Goal: Information Seeking & Learning: Find specific page/section

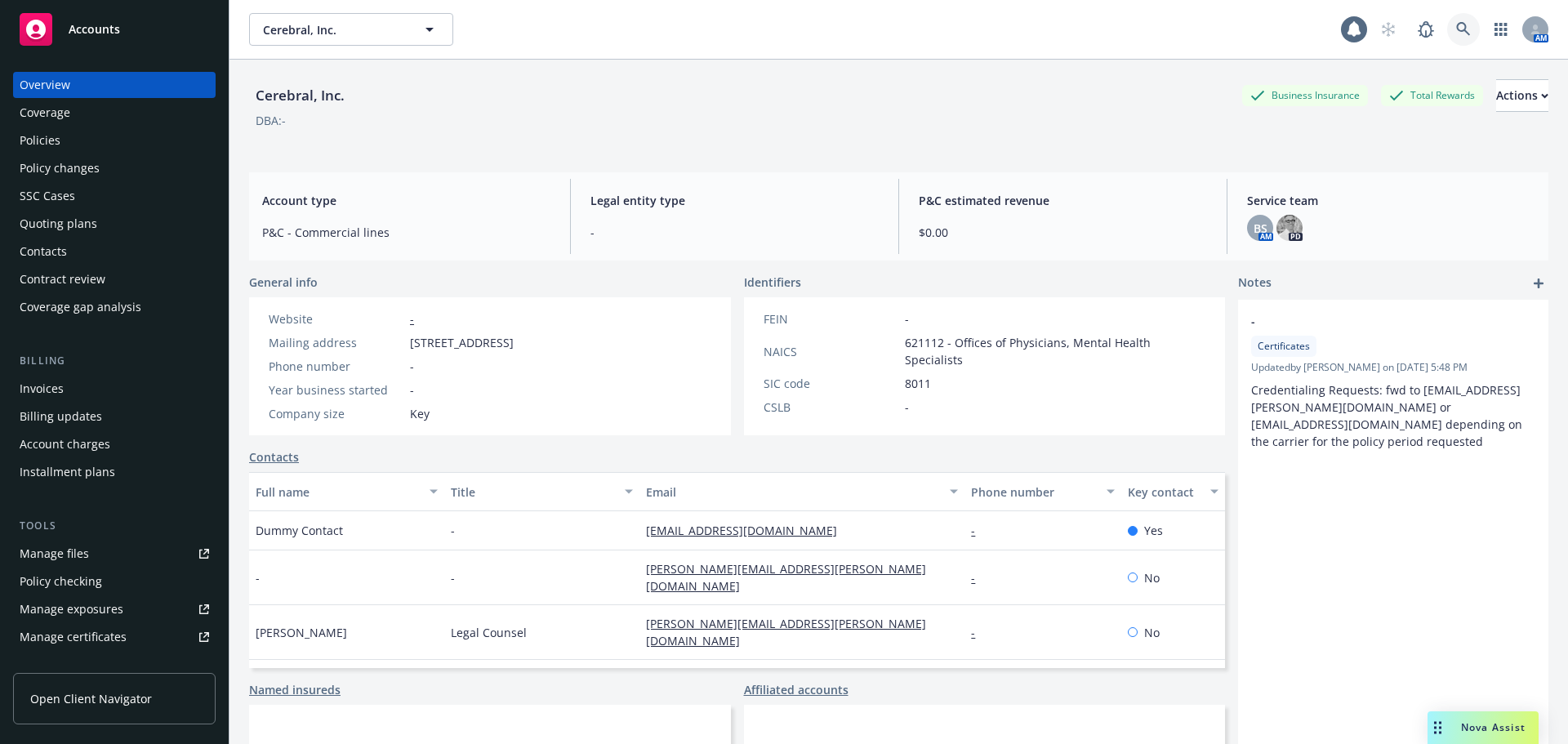
click at [1448, 25] on link at bounding box center [1464, 29] width 33 height 33
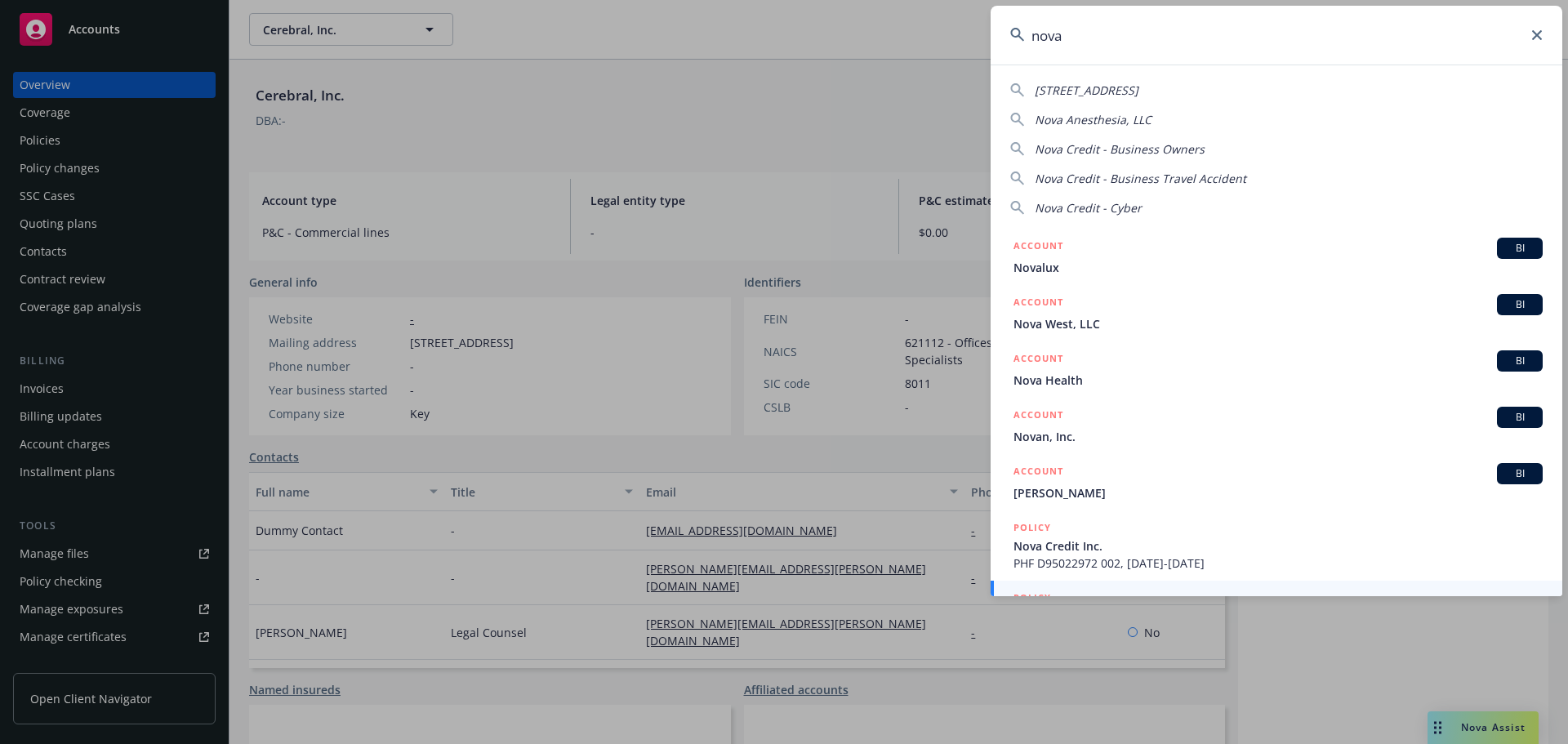
click at [1127, 44] on input "nova" at bounding box center [1277, 34] width 571 height 59
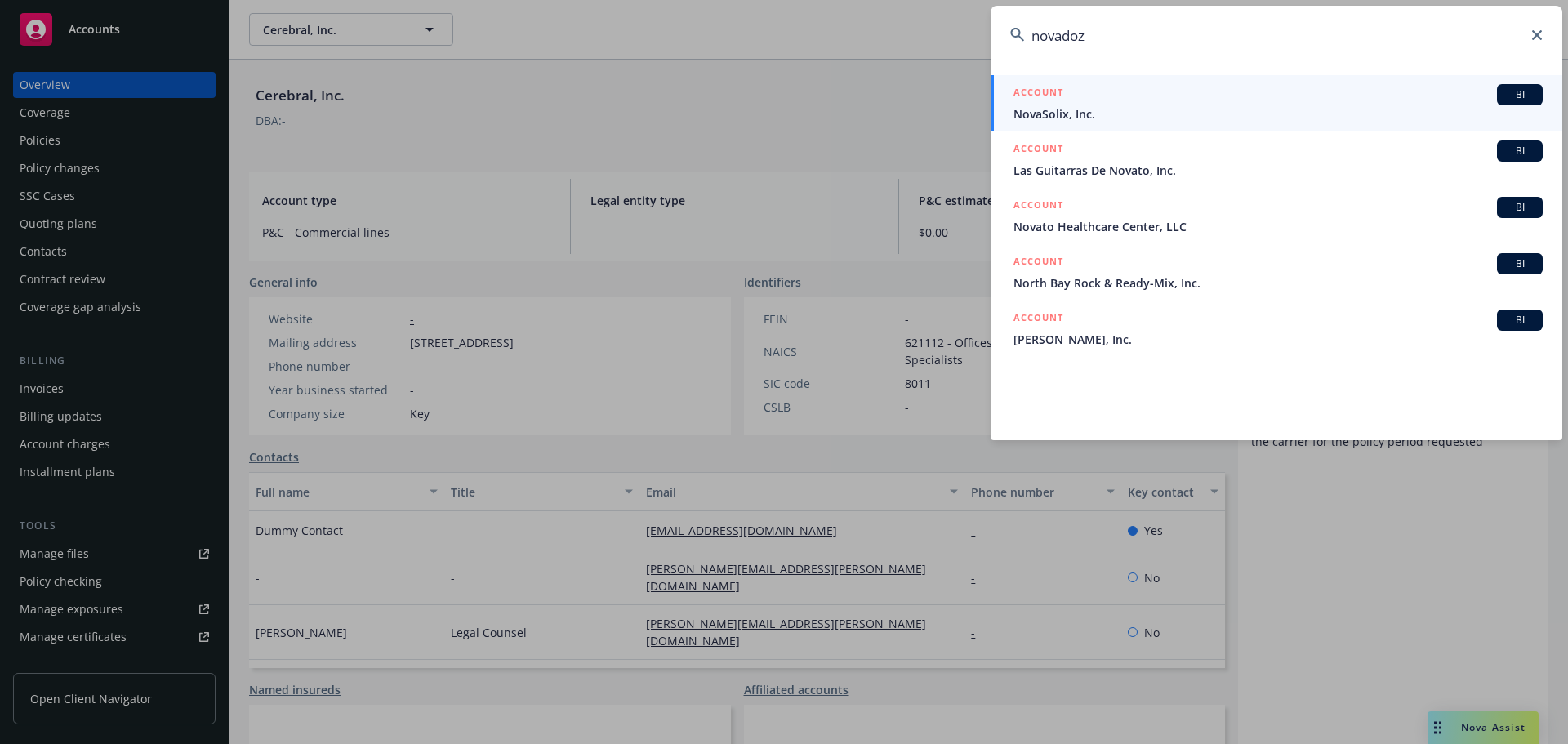
drag, startPoint x: 1127, startPoint y: 43, endPoint x: 848, endPoint y: 17, distance: 280.2
click at [848, 17] on div "novadoz ACCOUNT BI NovaSolix, Inc. ACCOUNT BI Las Guitarras De Novato, Inc. ACC…" at bounding box center [784, 372] width 1568 height 744
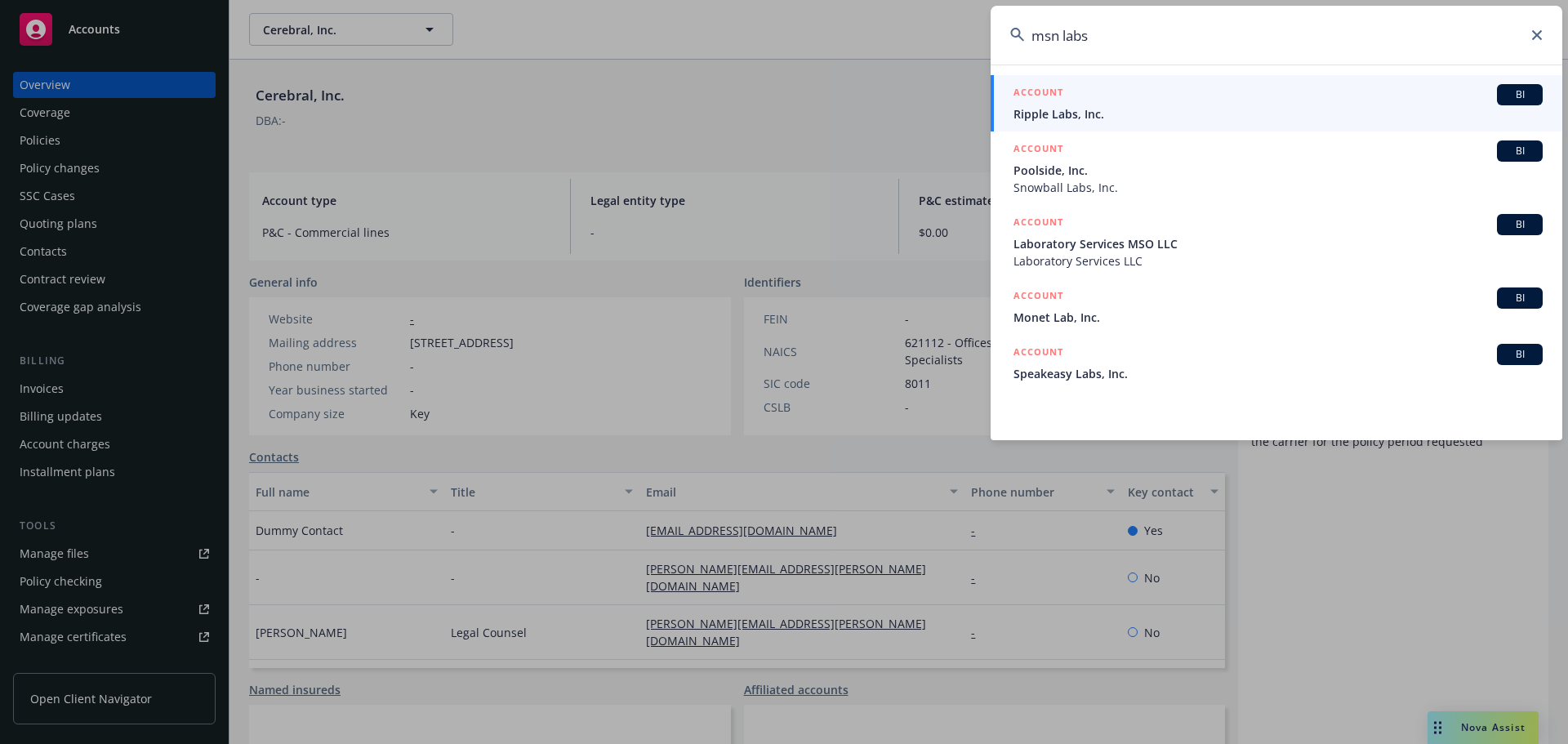
type input "msn labs"
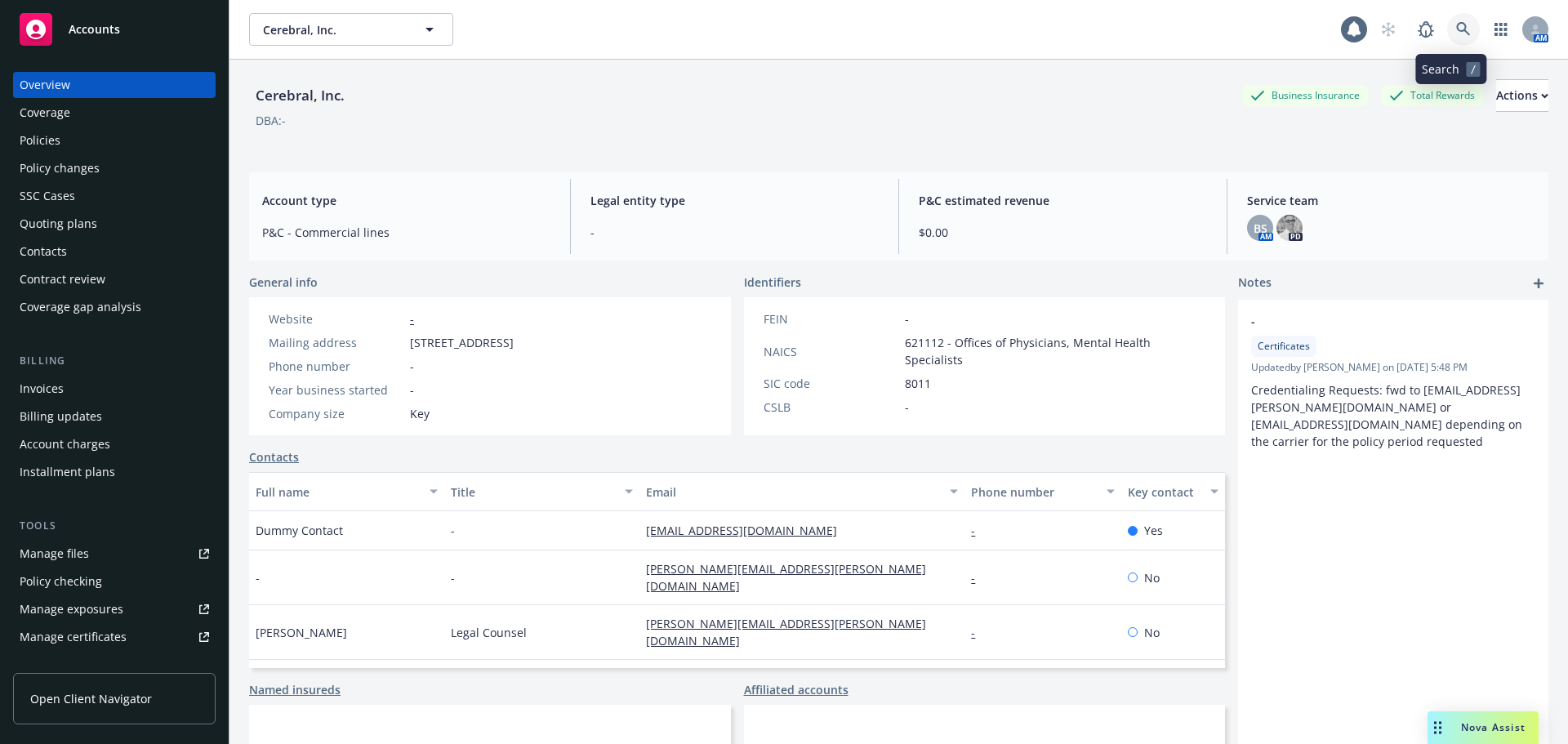
click at [1456, 24] on icon at bounding box center [1463, 29] width 14 height 14
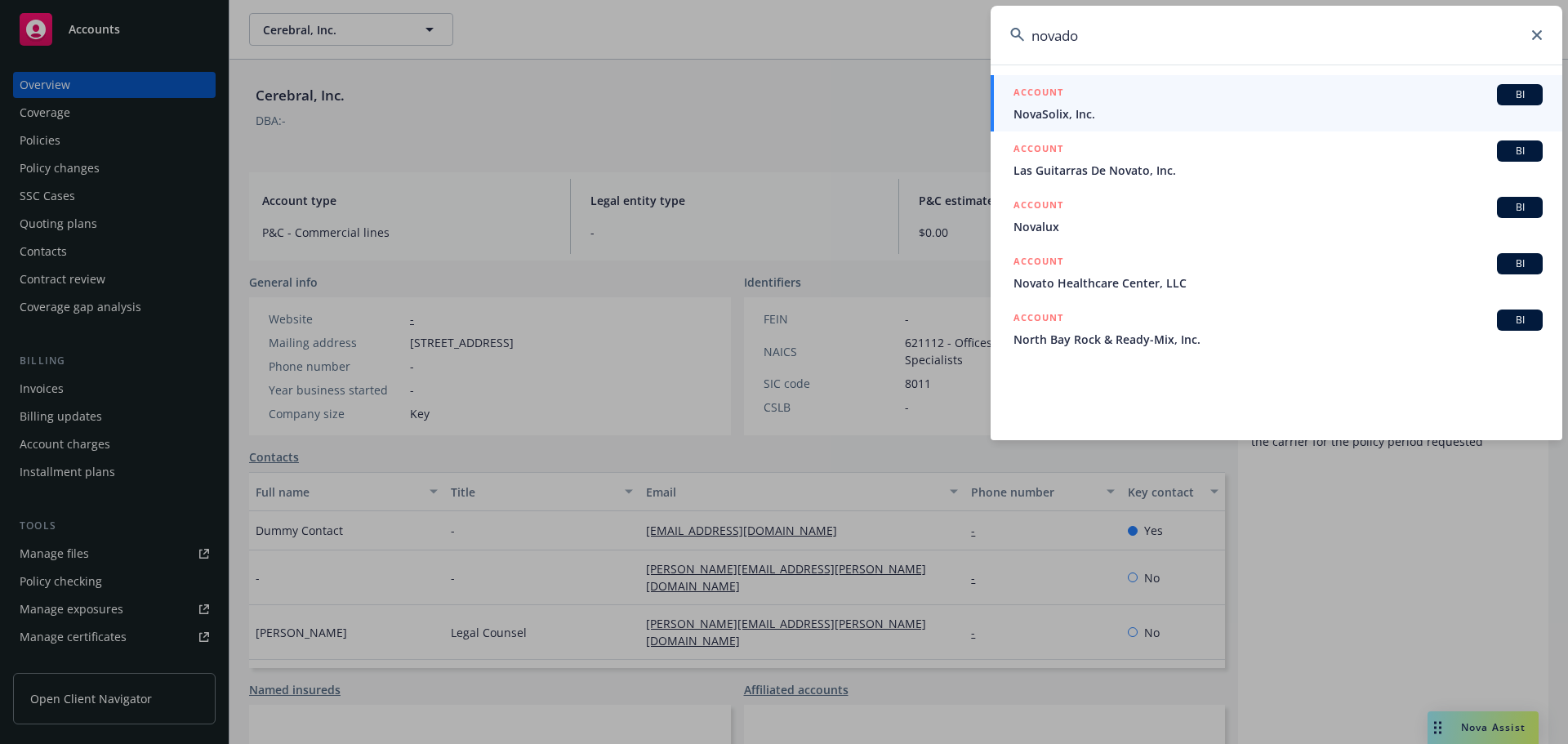
type input "novadoz"
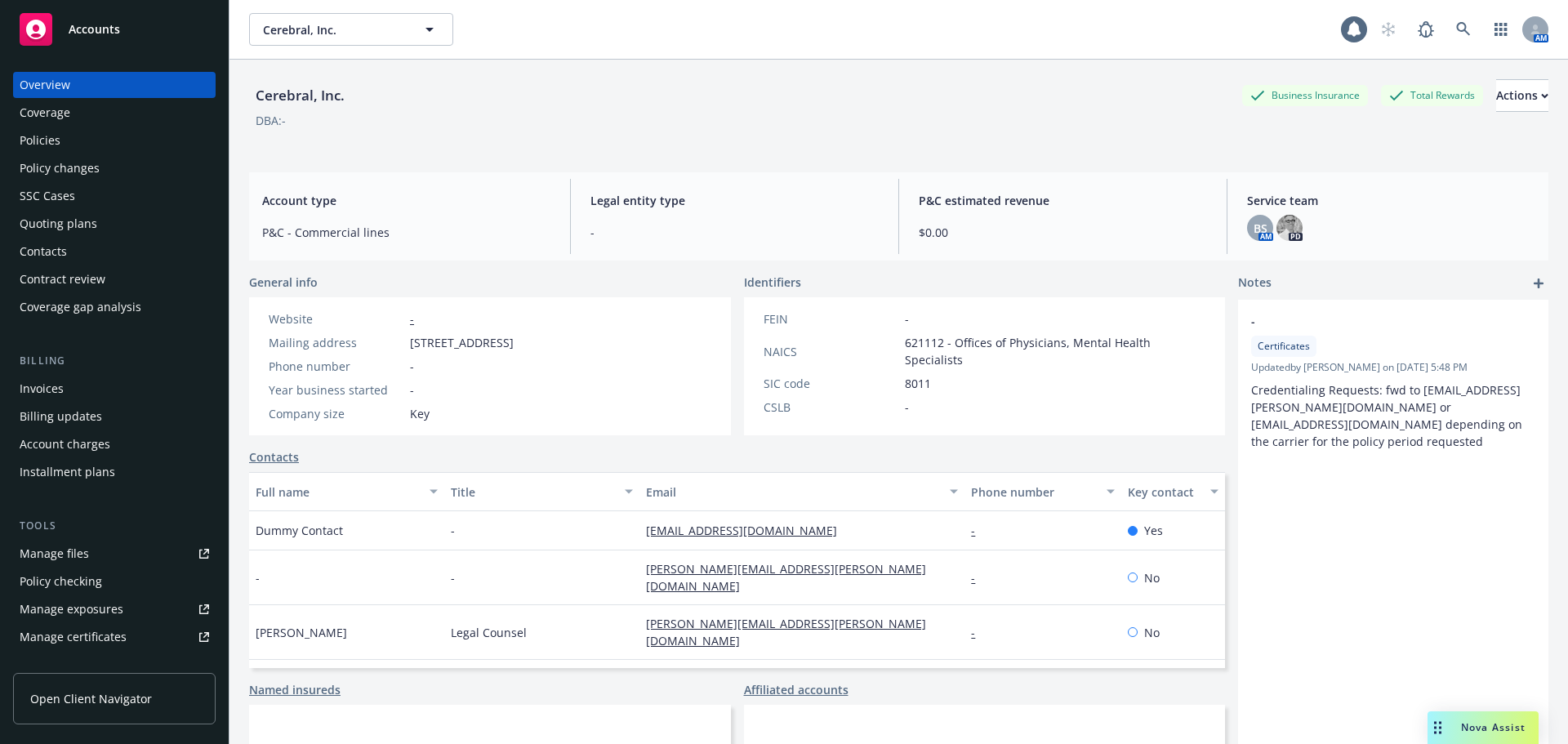
click at [85, 38] on div "Accounts" at bounding box center [115, 29] width 190 height 33
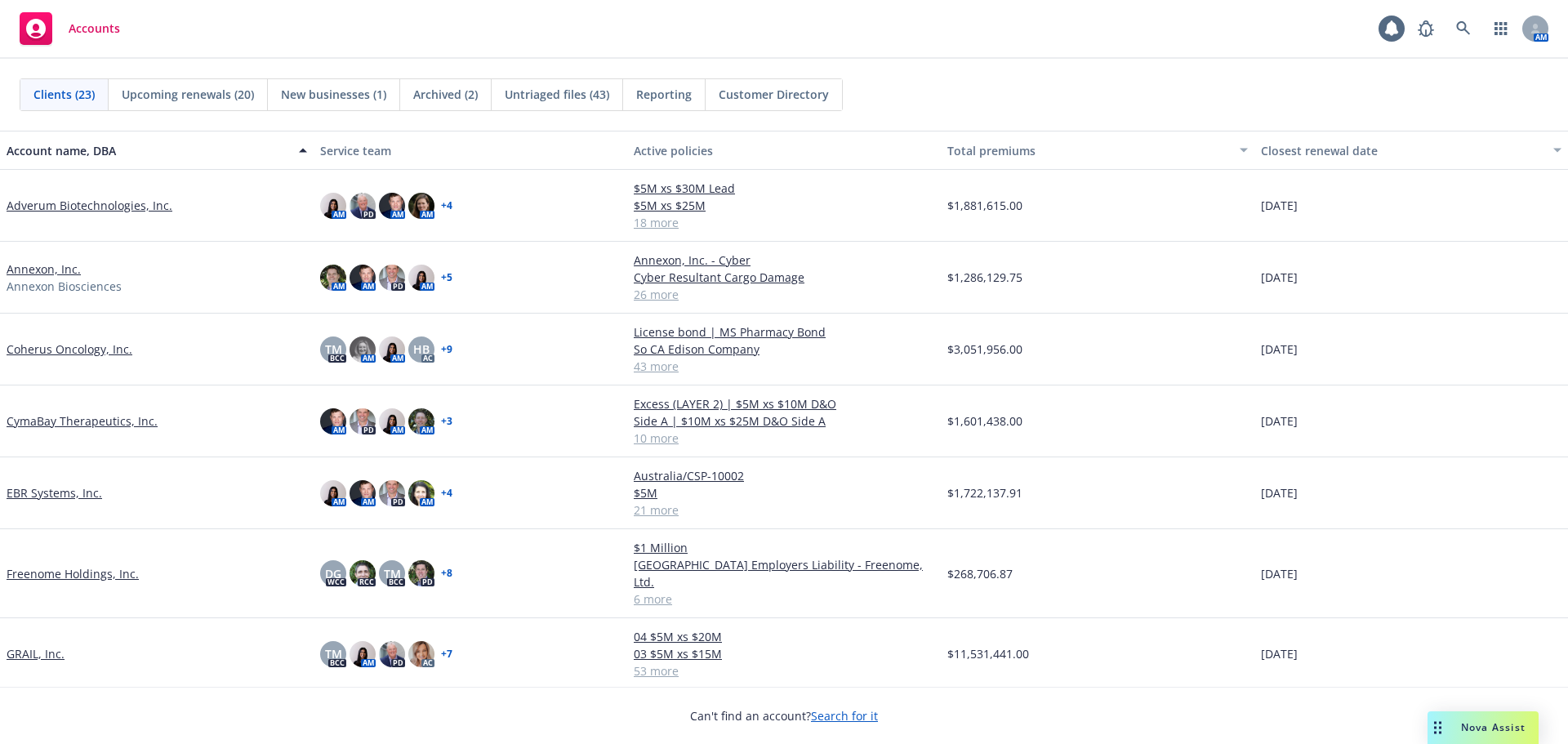
click at [338, 88] on span "New businesses (1)" at bounding box center [334, 94] width 106 height 17
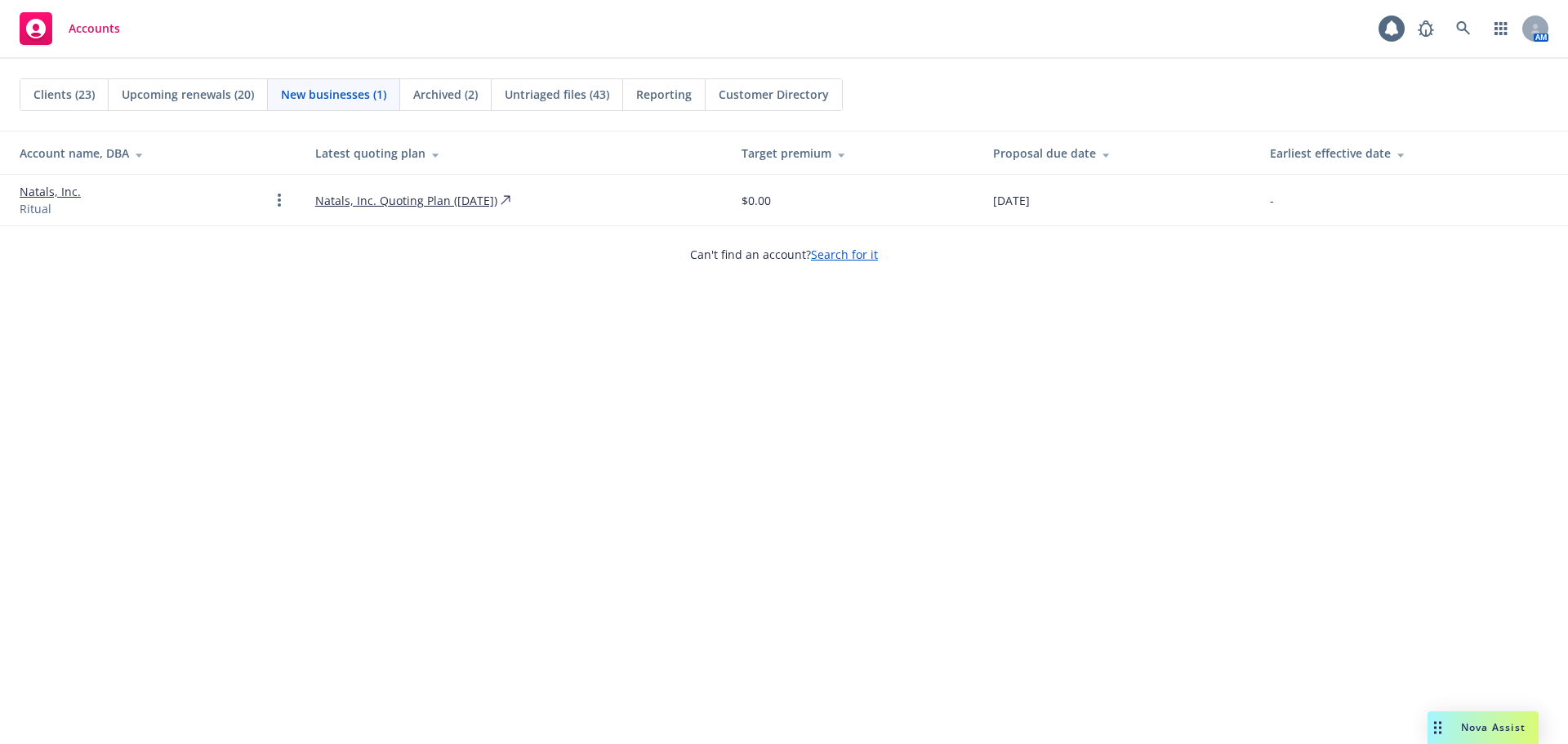
click at [78, 84] on div "Clients (23)" at bounding box center [65, 95] width 89 height 31
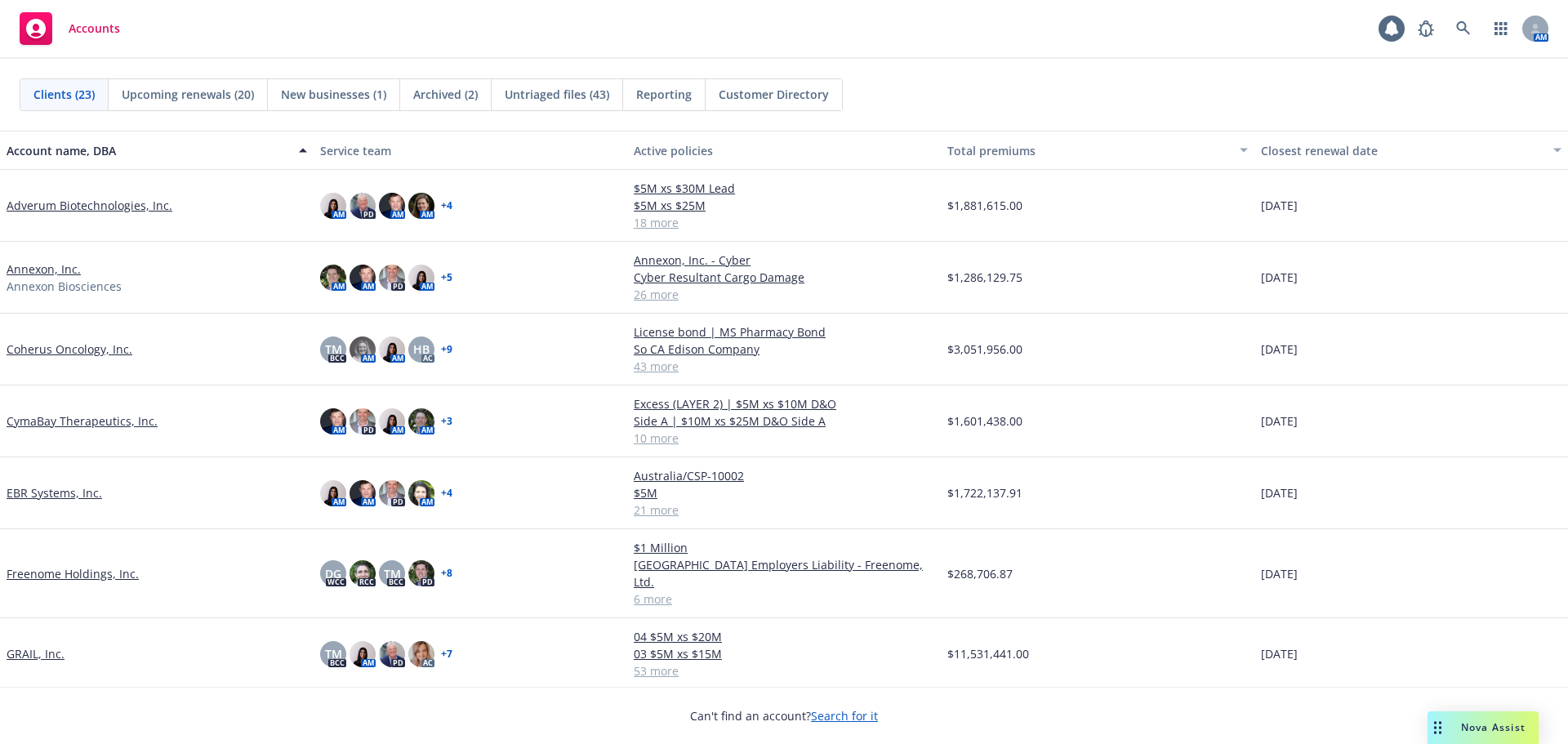
click at [538, 106] on div "Untriaged files (43)" at bounding box center [557, 95] width 131 height 31
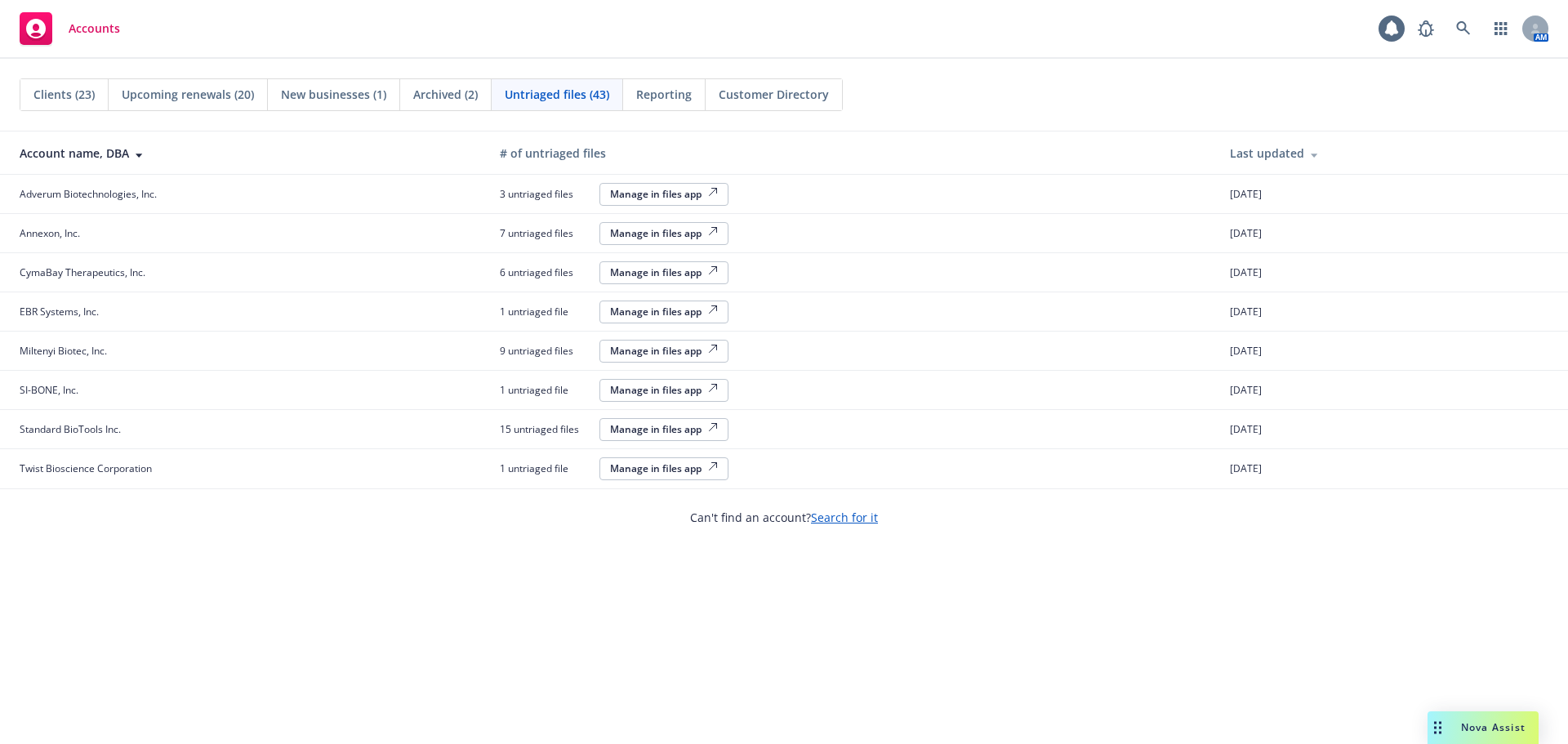
click at [82, 93] on span "Clients (23)" at bounding box center [64, 94] width 61 height 17
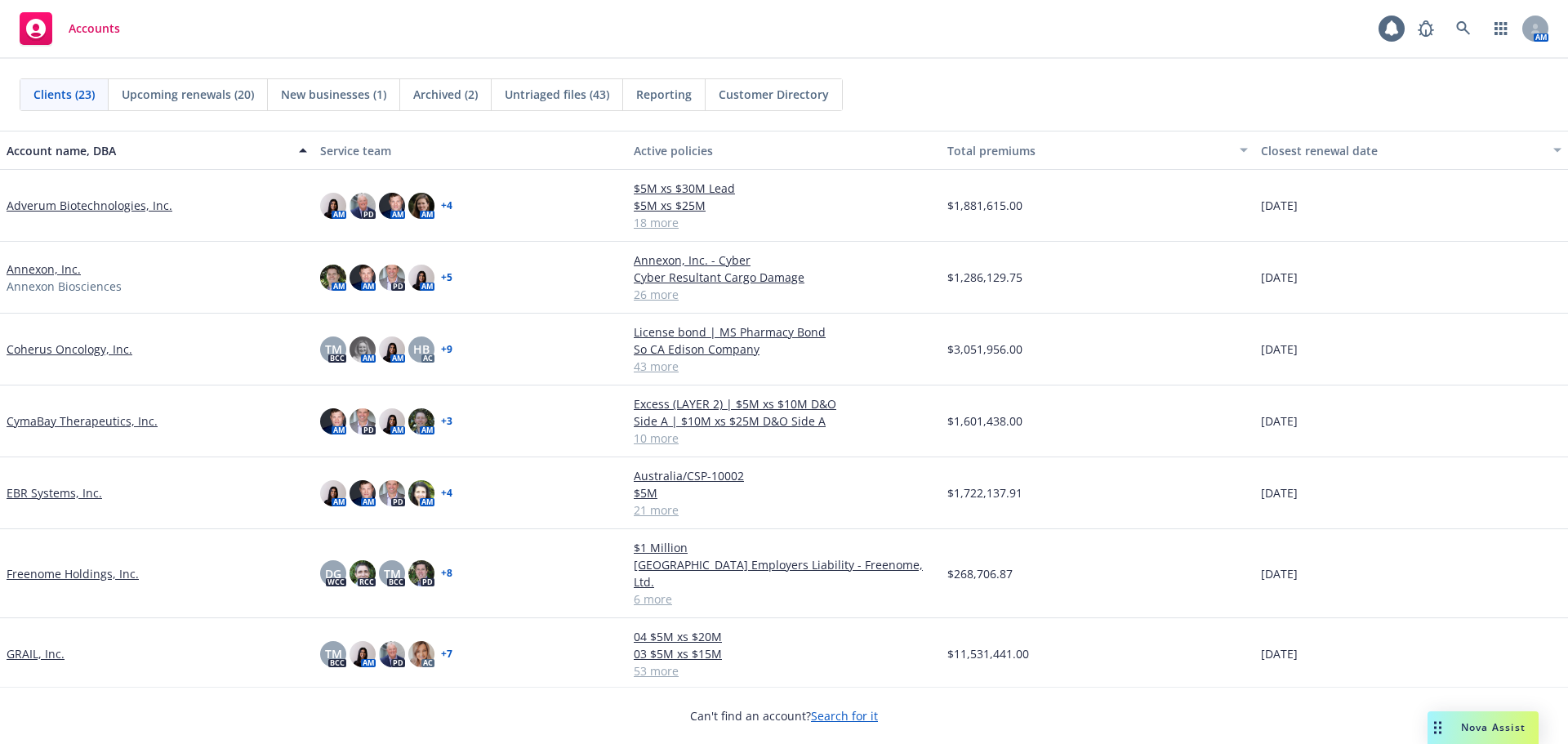
click at [336, 95] on span "New businesses (1)" at bounding box center [334, 94] width 106 height 17
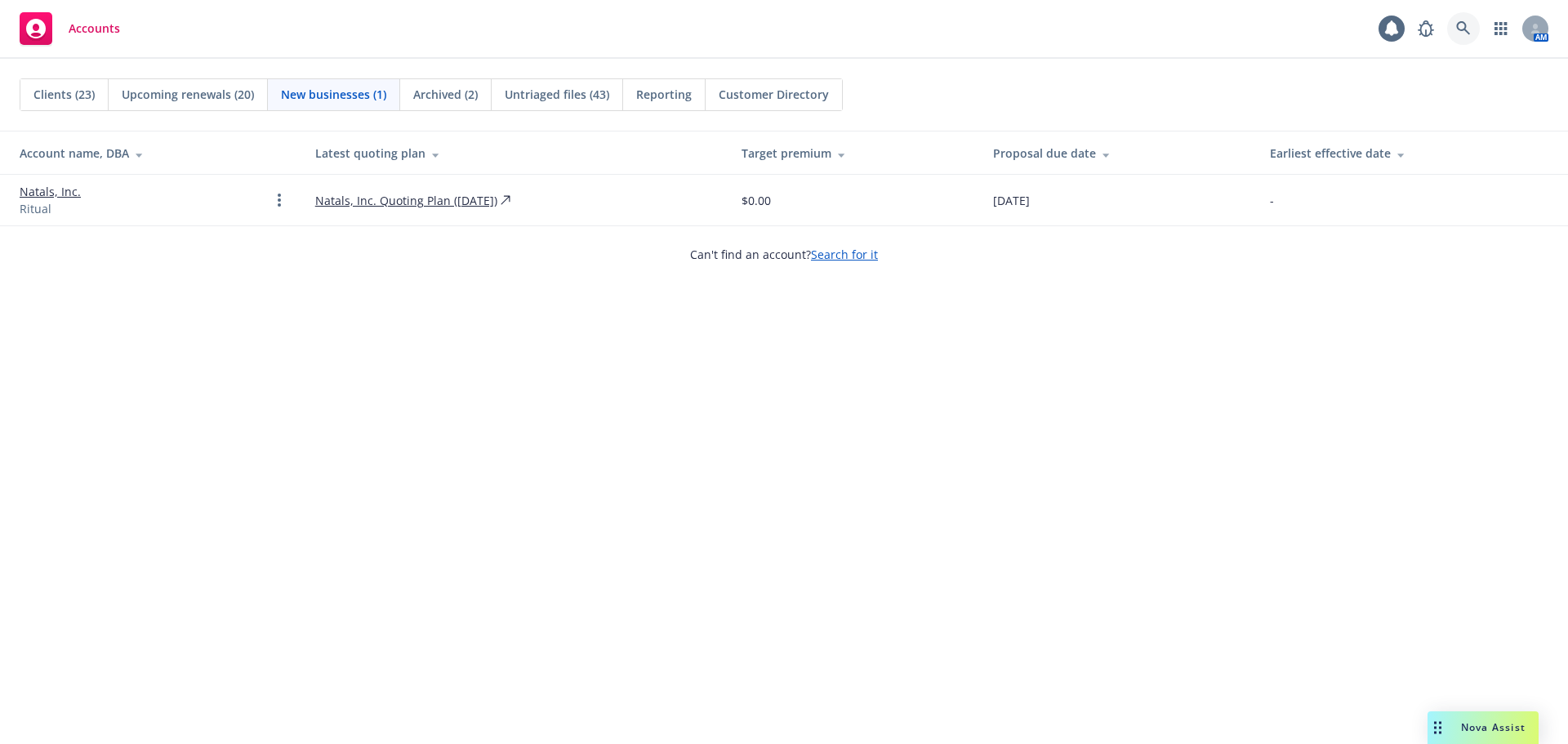
click at [1473, 30] on link at bounding box center [1464, 29] width 33 height 33
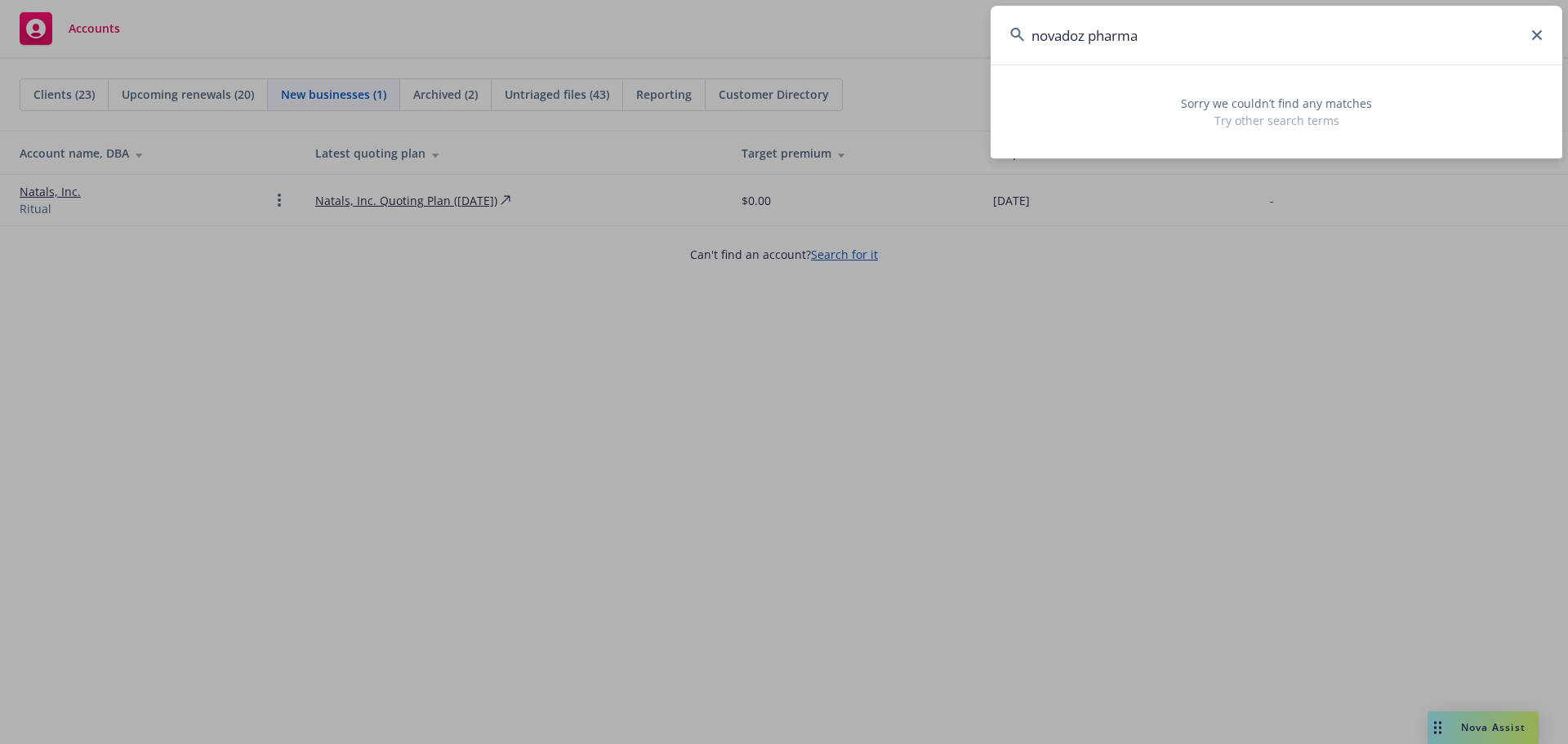
type input "novadoz pharma"
click at [1328, 38] on input "novadoz pharma" at bounding box center [1277, 34] width 571 height 59
click at [1548, 35] on input "novadoz pharma" at bounding box center [1277, 34] width 571 height 59
click at [1544, 33] on input "novadoz pharma" at bounding box center [1277, 34] width 571 height 59
click at [1536, 33] on icon at bounding box center [1536, 34] width 10 height 10
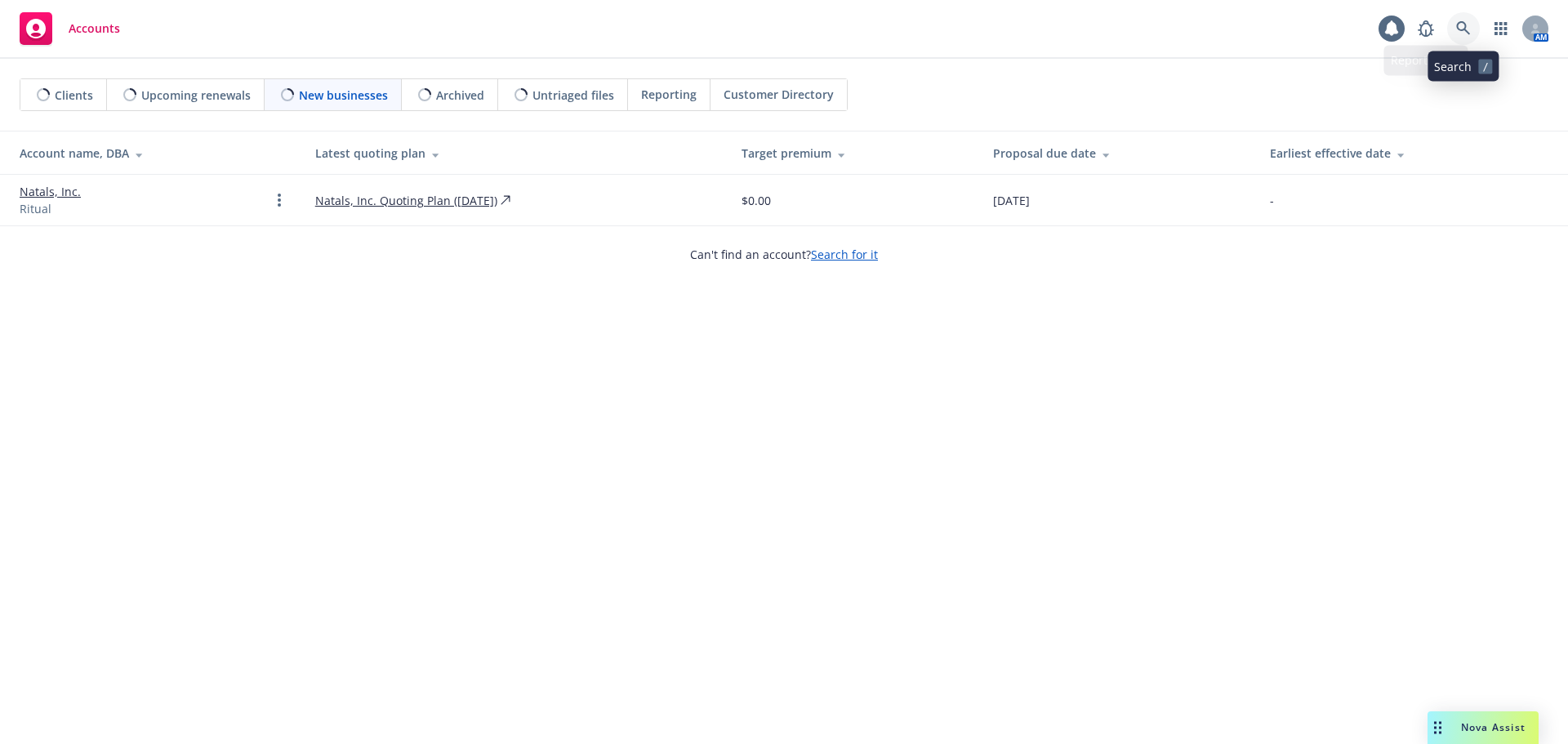
click at [1473, 24] on link at bounding box center [1464, 29] width 33 height 33
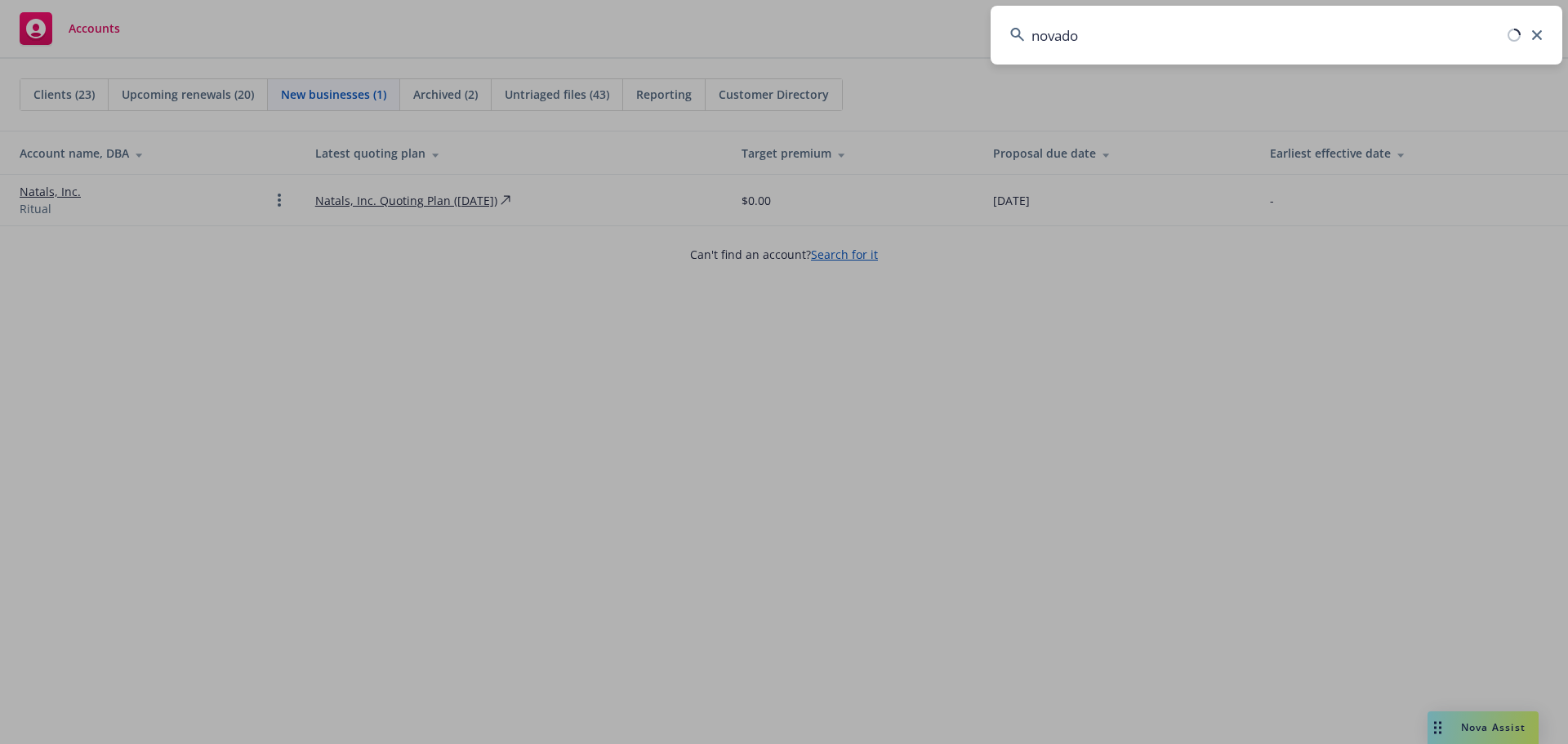
type input "novadoz"
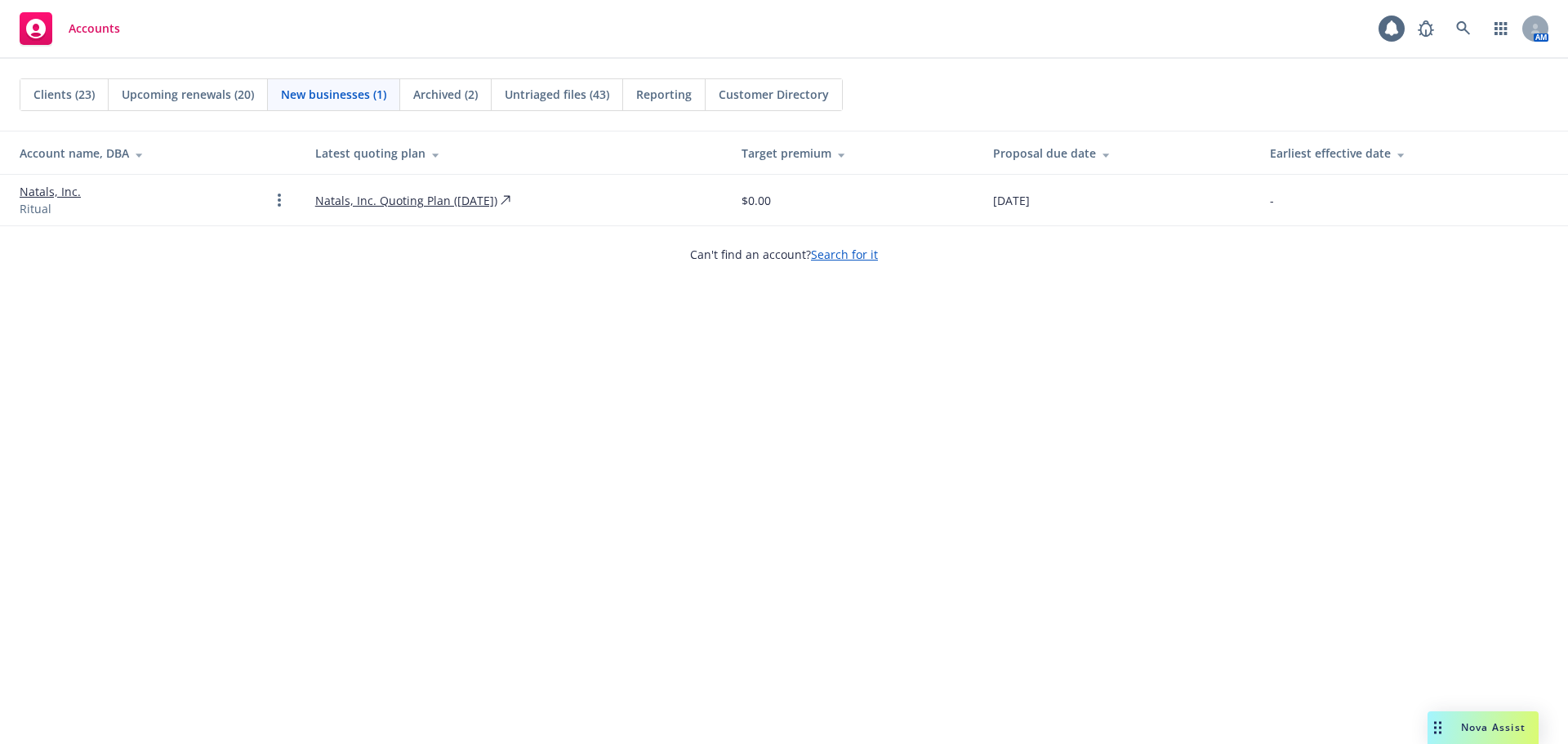
click at [184, 57] on div "Accounts 1 AM" at bounding box center [784, 29] width 1568 height 59
click at [440, 97] on span "Archived (2)" at bounding box center [445, 94] width 64 height 17
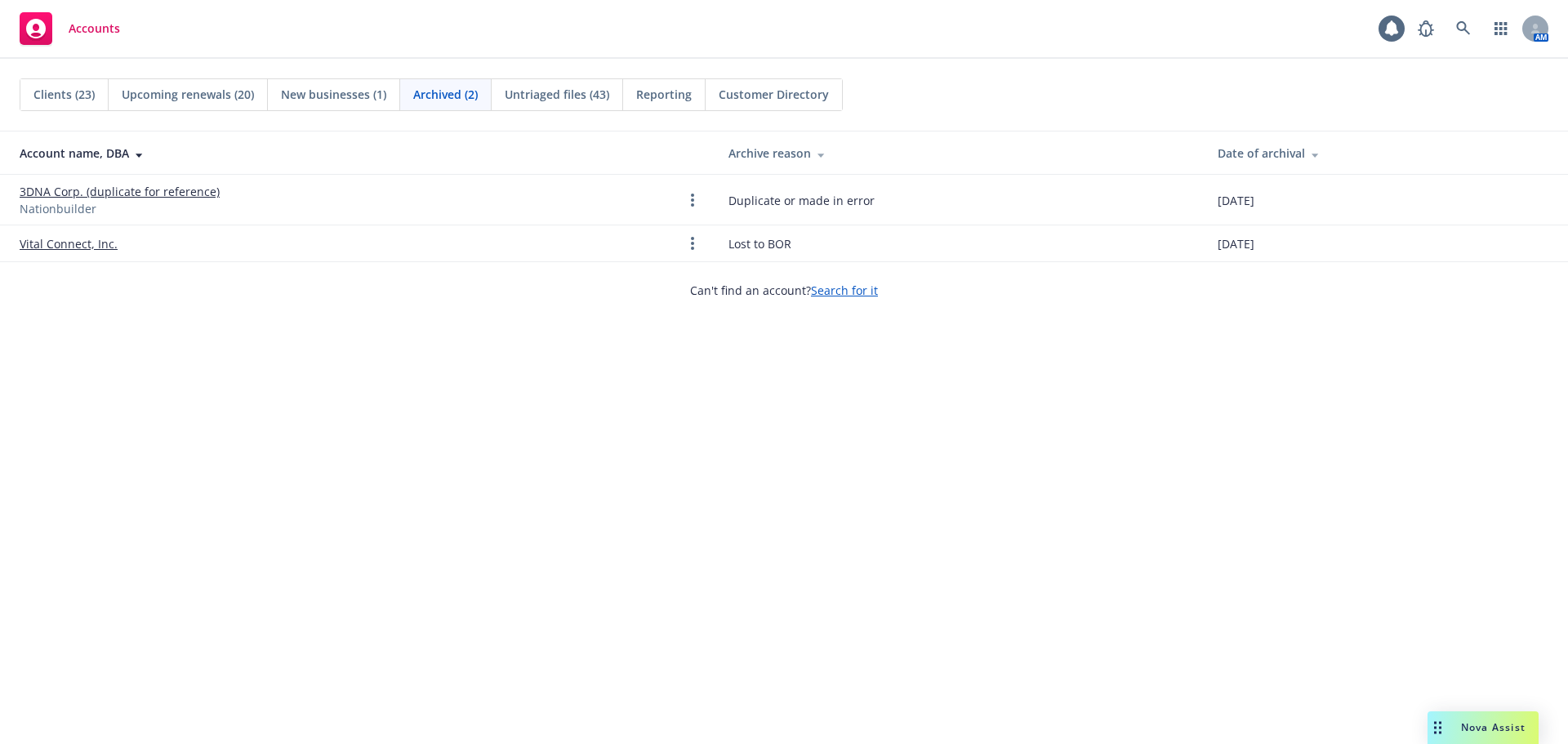
click at [536, 89] on span "Untriaged files (43)" at bounding box center [557, 94] width 105 height 17
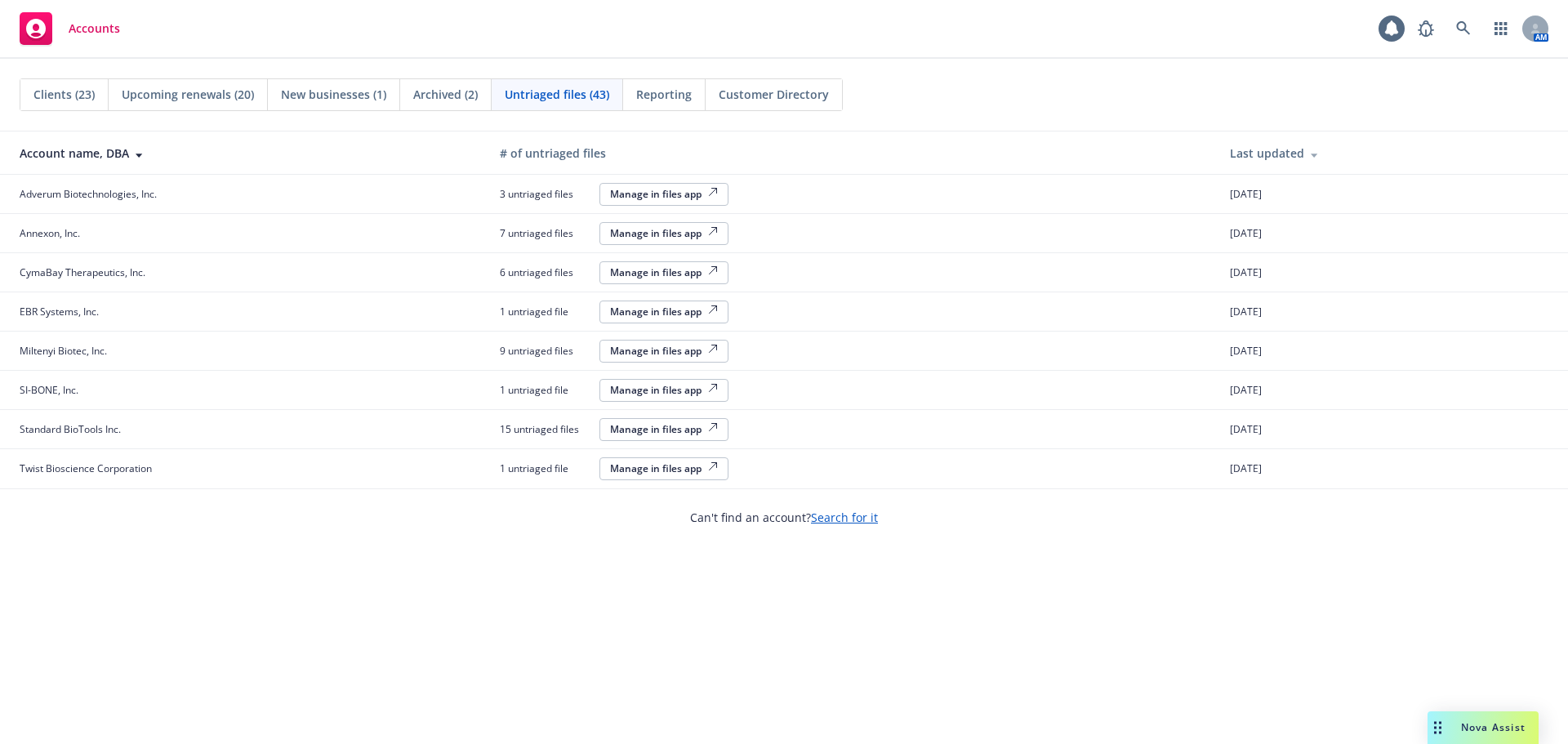
click at [619, 89] on div "Untriaged files (43)" at bounding box center [557, 95] width 131 height 31
click at [633, 89] on div "Reporting" at bounding box center [664, 95] width 82 height 31
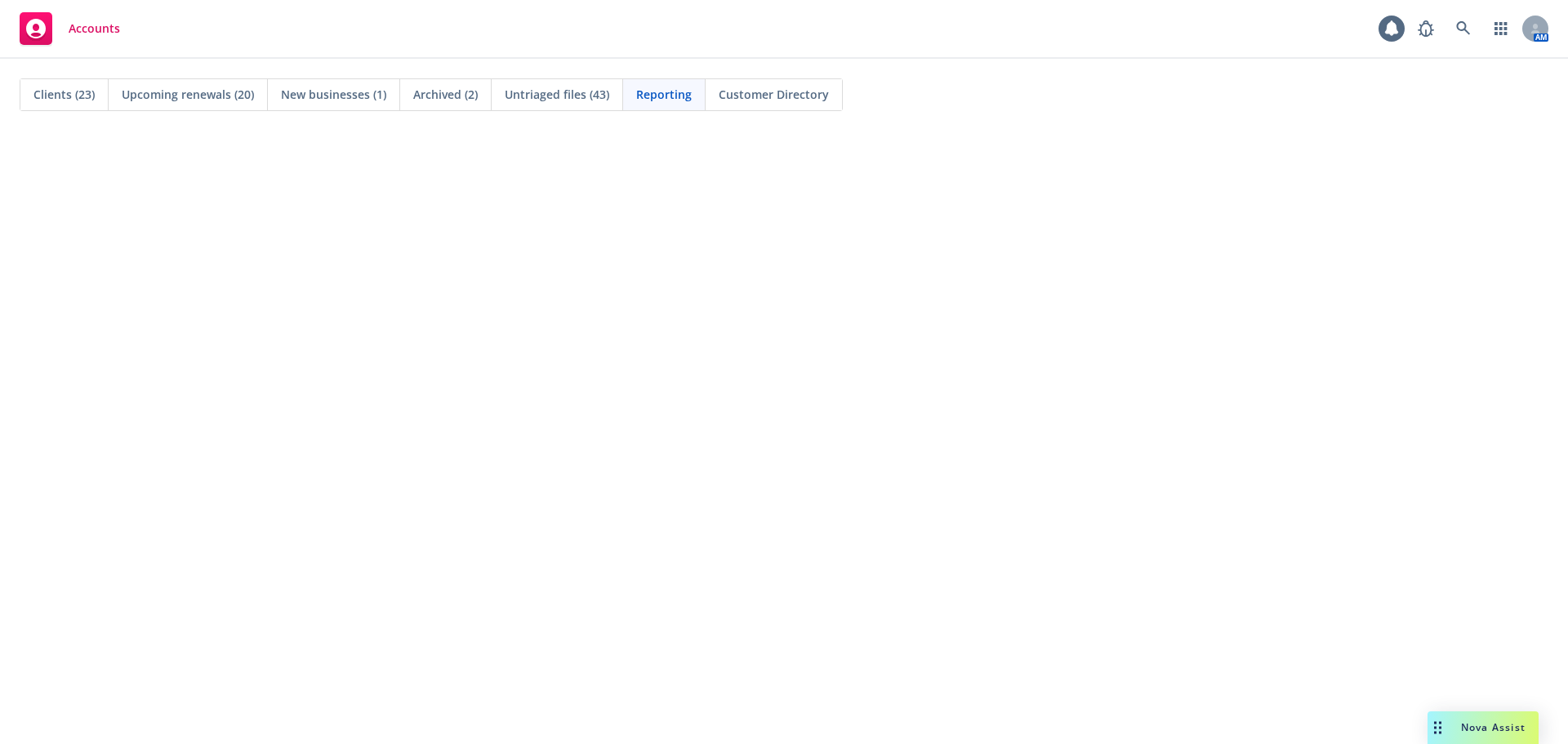
click at [784, 93] on span "Customer Directory" at bounding box center [774, 94] width 110 height 17
click at [672, 97] on span "Reporting" at bounding box center [664, 94] width 55 height 17
click at [522, 97] on span "Untriaged files (43)" at bounding box center [557, 94] width 105 height 17
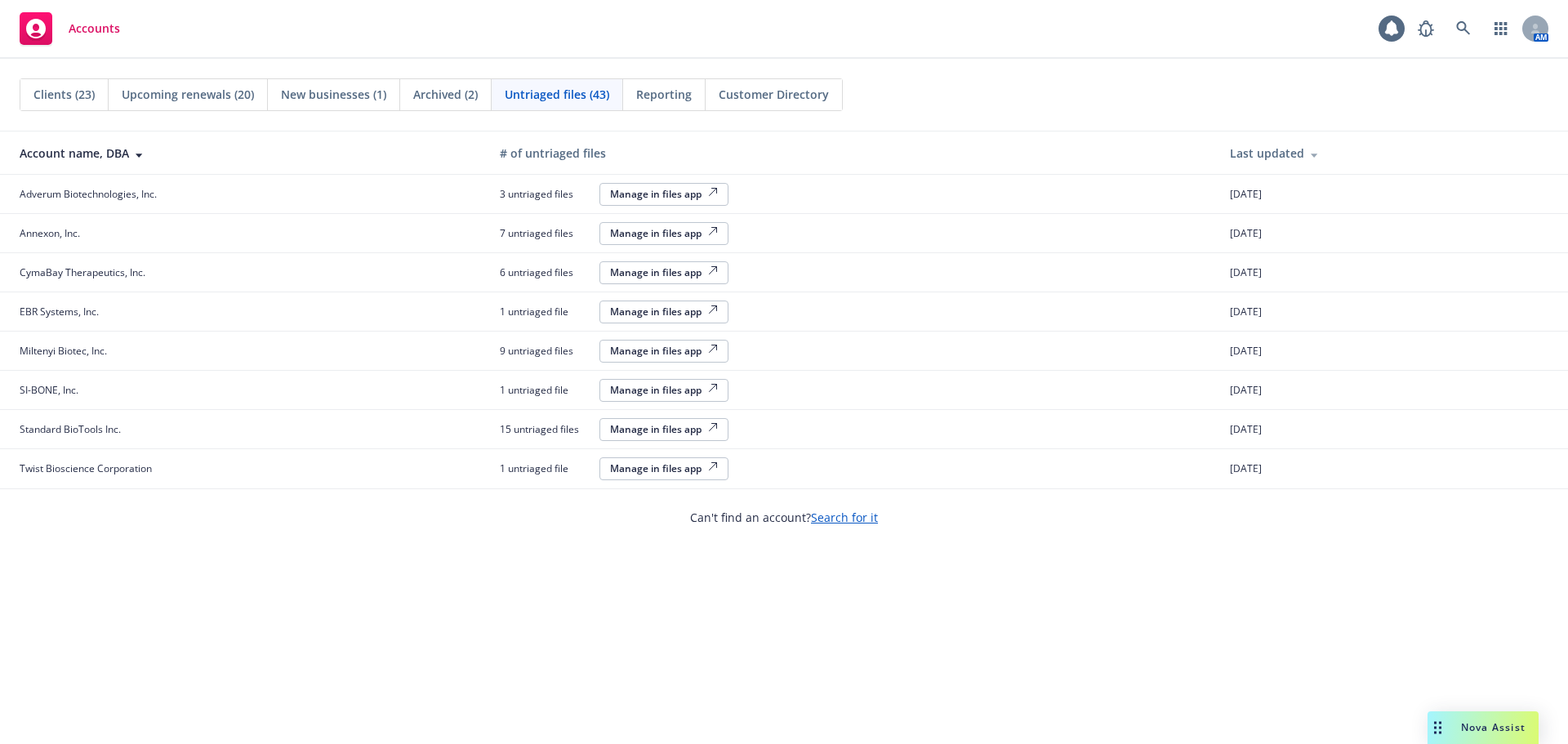
click at [418, 107] on div "Archived (2)" at bounding box center [446, 95] width 91 height 31
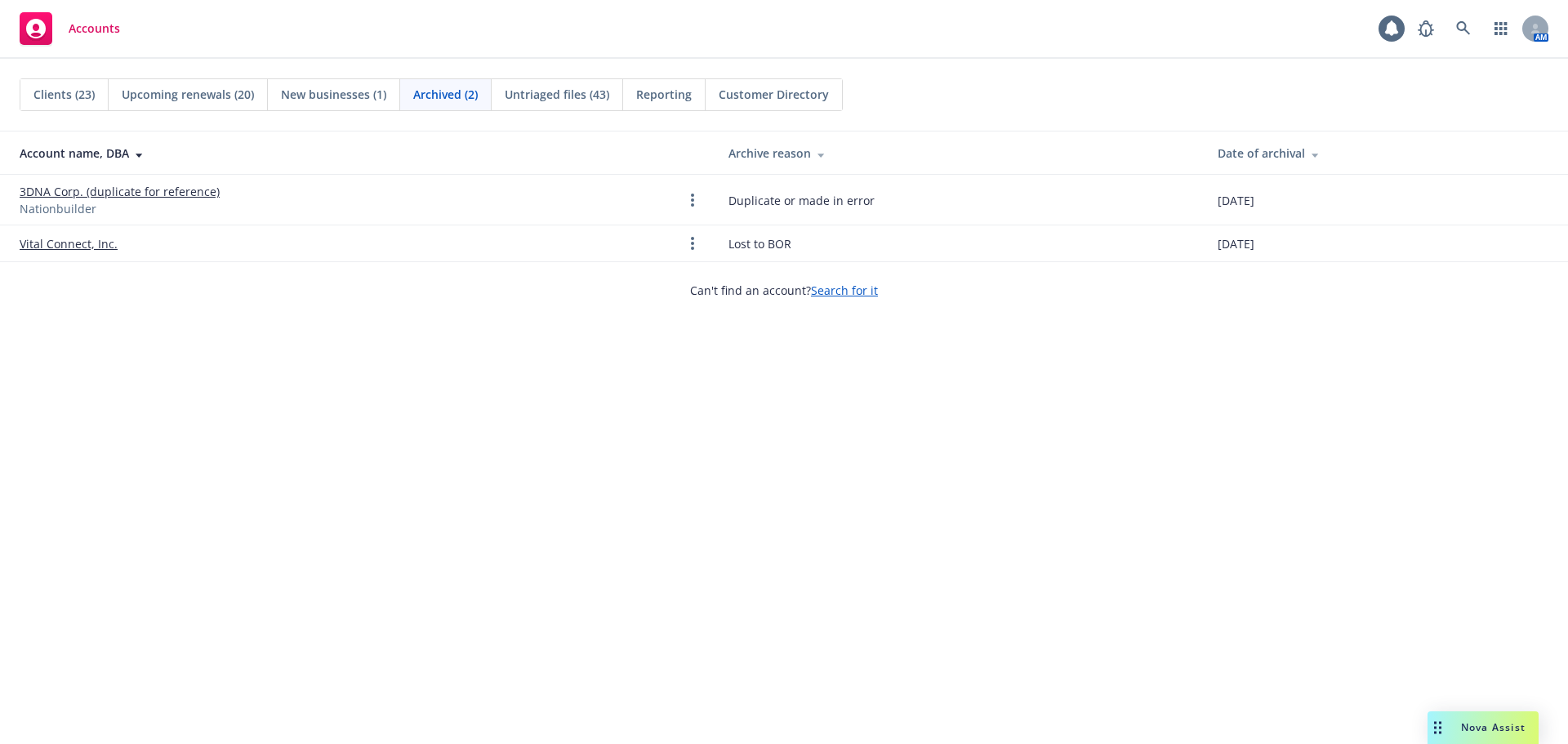
click at [341, 99] on span "New businesses (1)" at bounding box center [334, 94] width 106 height 17
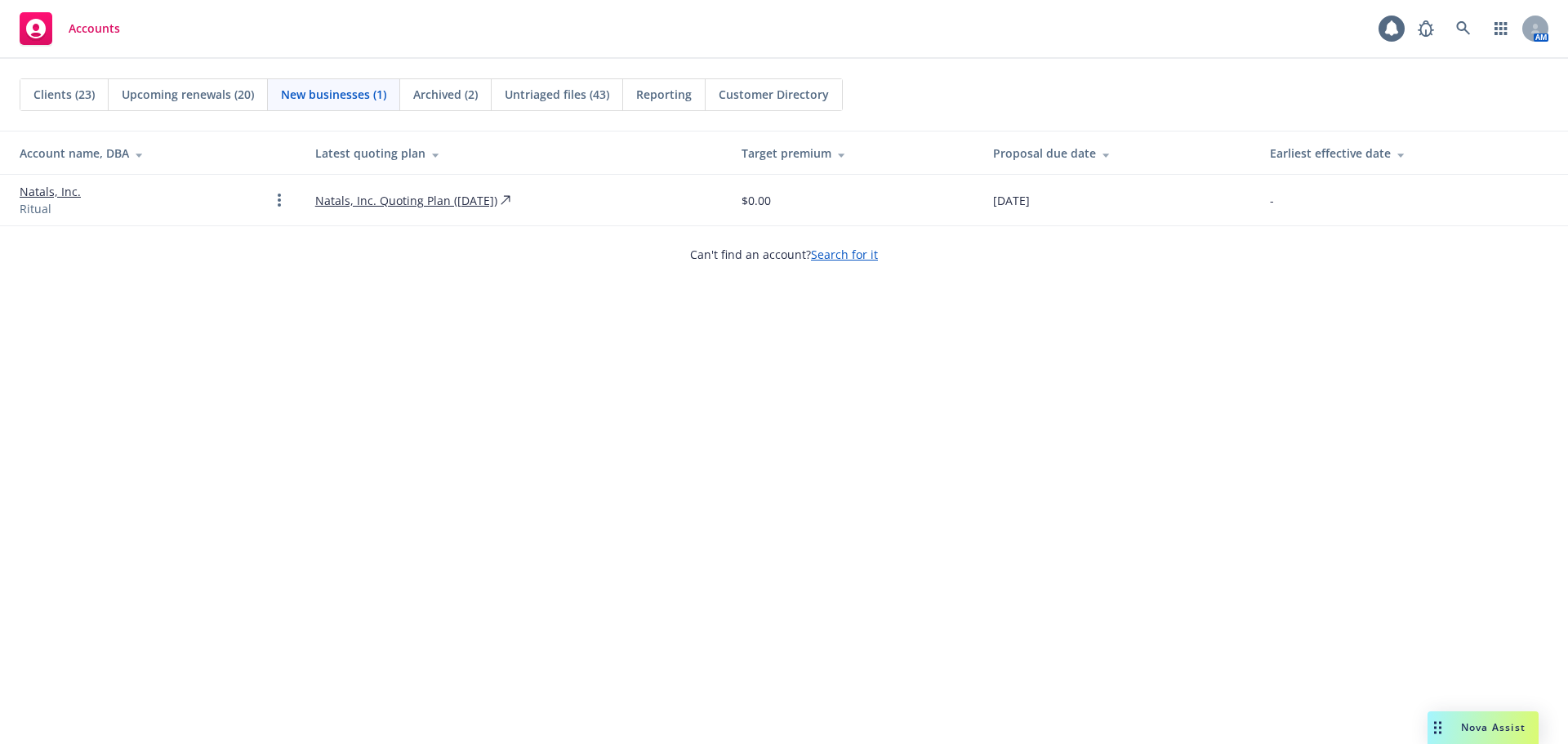
click at [187, 99] on span "Upcoming renewals (20)" at bounding box center [188, 94] width 132 height 17
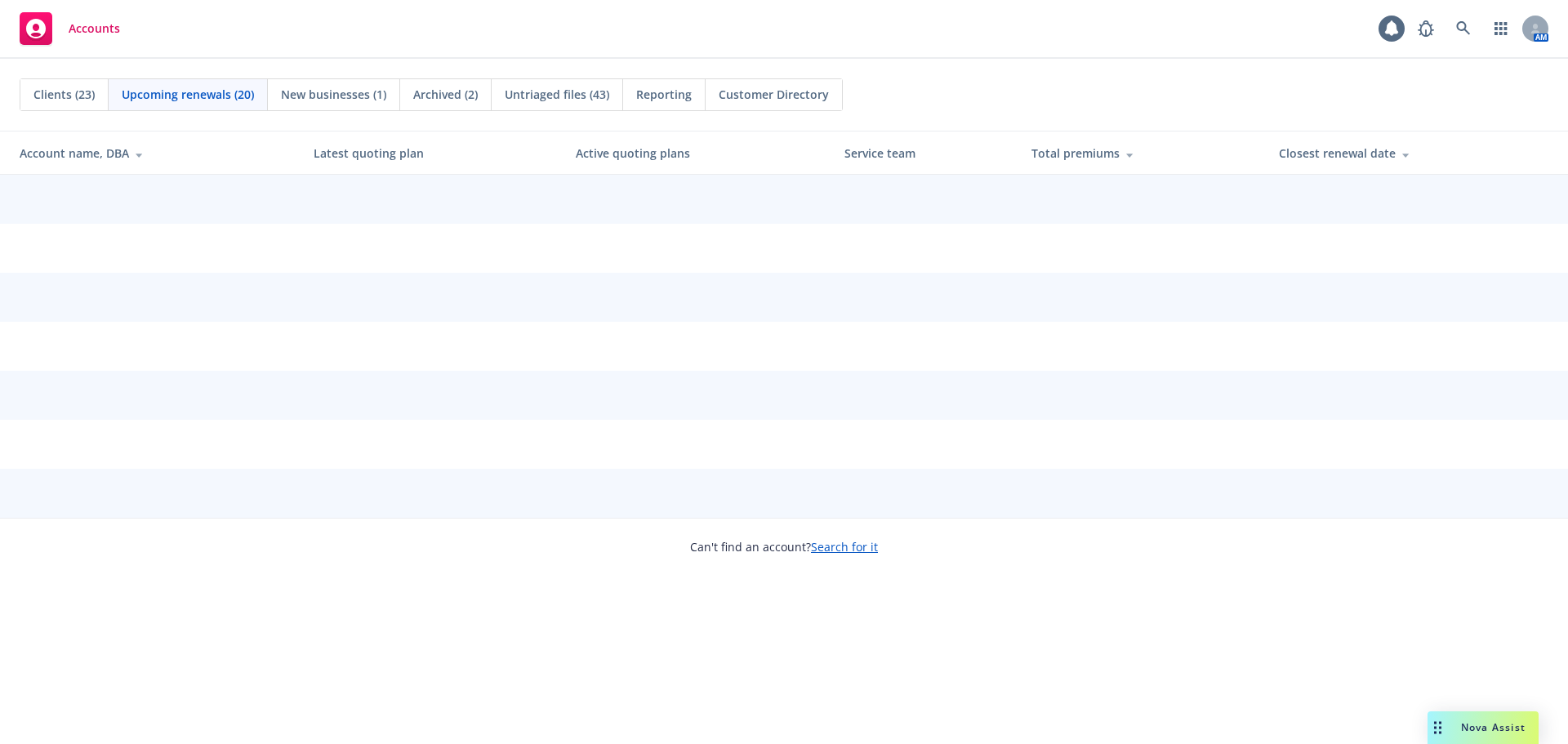
click at [30, 94] on div "Clients (23)" at bounding box center [65, 95] width 89 height 31
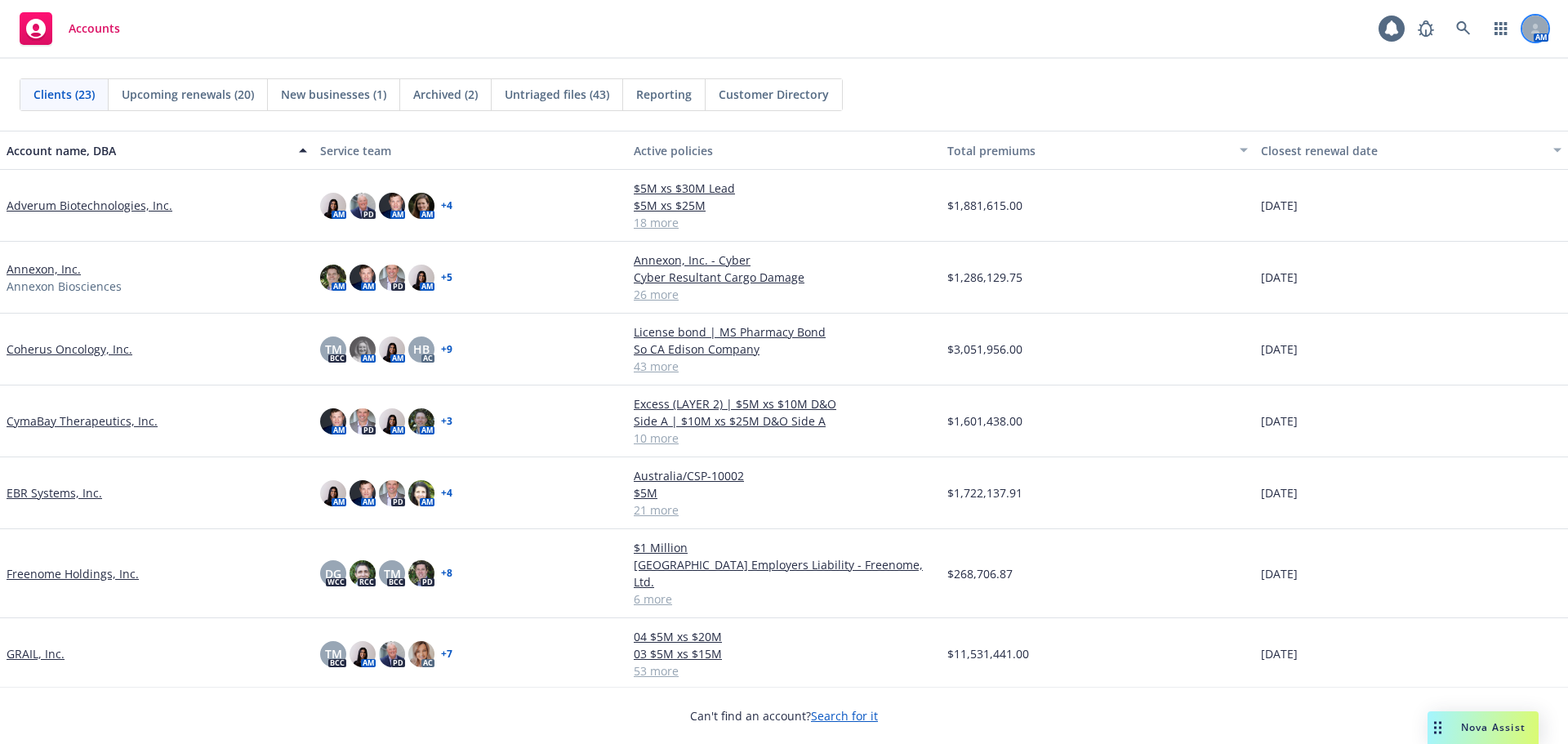
click at [1532, 25] on icon at bounding box center [1535, 28] width 10 height 10
click at [1162, 103] on div "Clients (23) Upcoming renewals (20) New businesses (1) Archived (2) Untriaged f…" at bounding box center [784, 95] width 1529 height 33
click at [122, 568] on link "Freenome Holdings, Inc." at bounding box center [72, 573] width 132 height 17
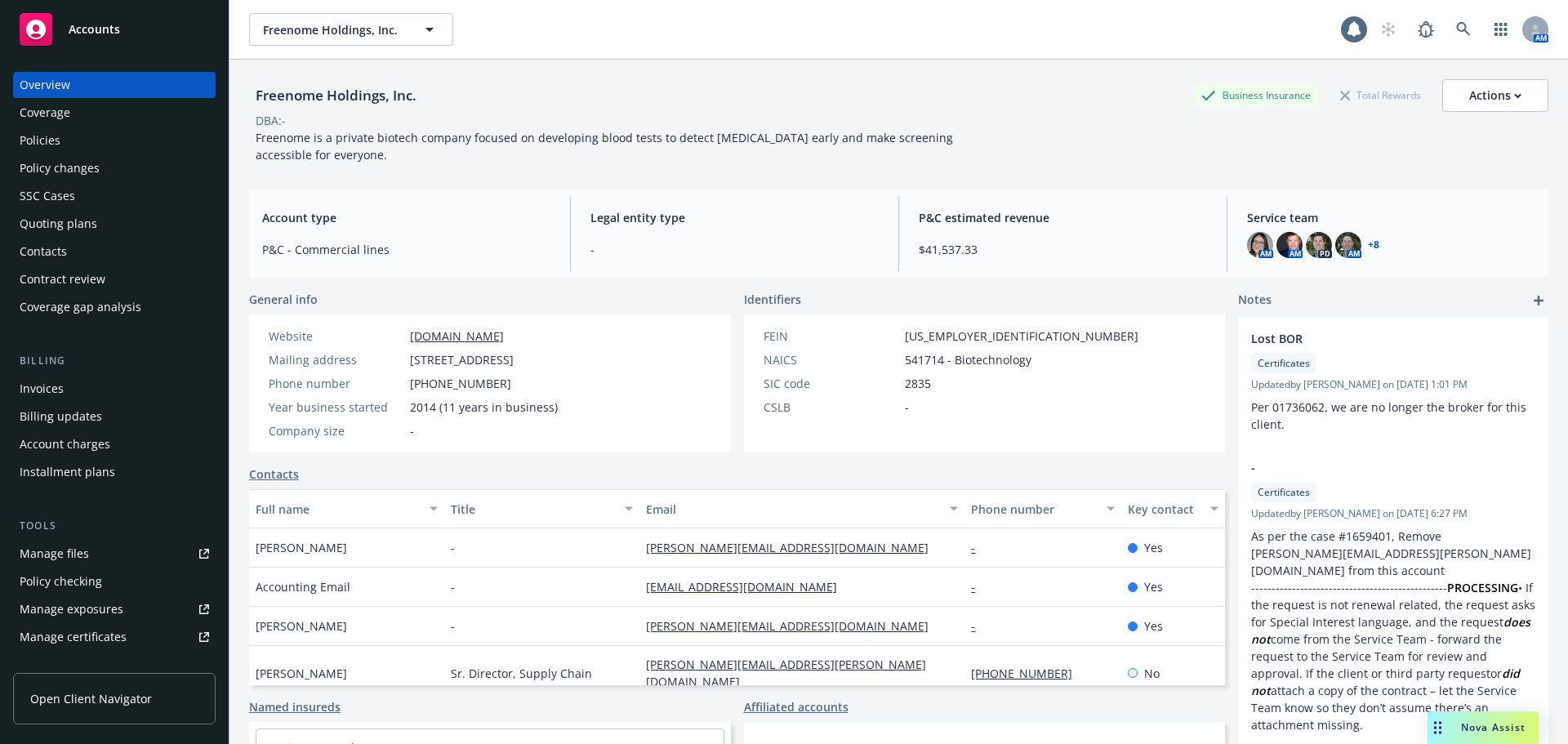
click at [49, 146] on div "Policies" at bounding box center [40, 140] width 41 height 26
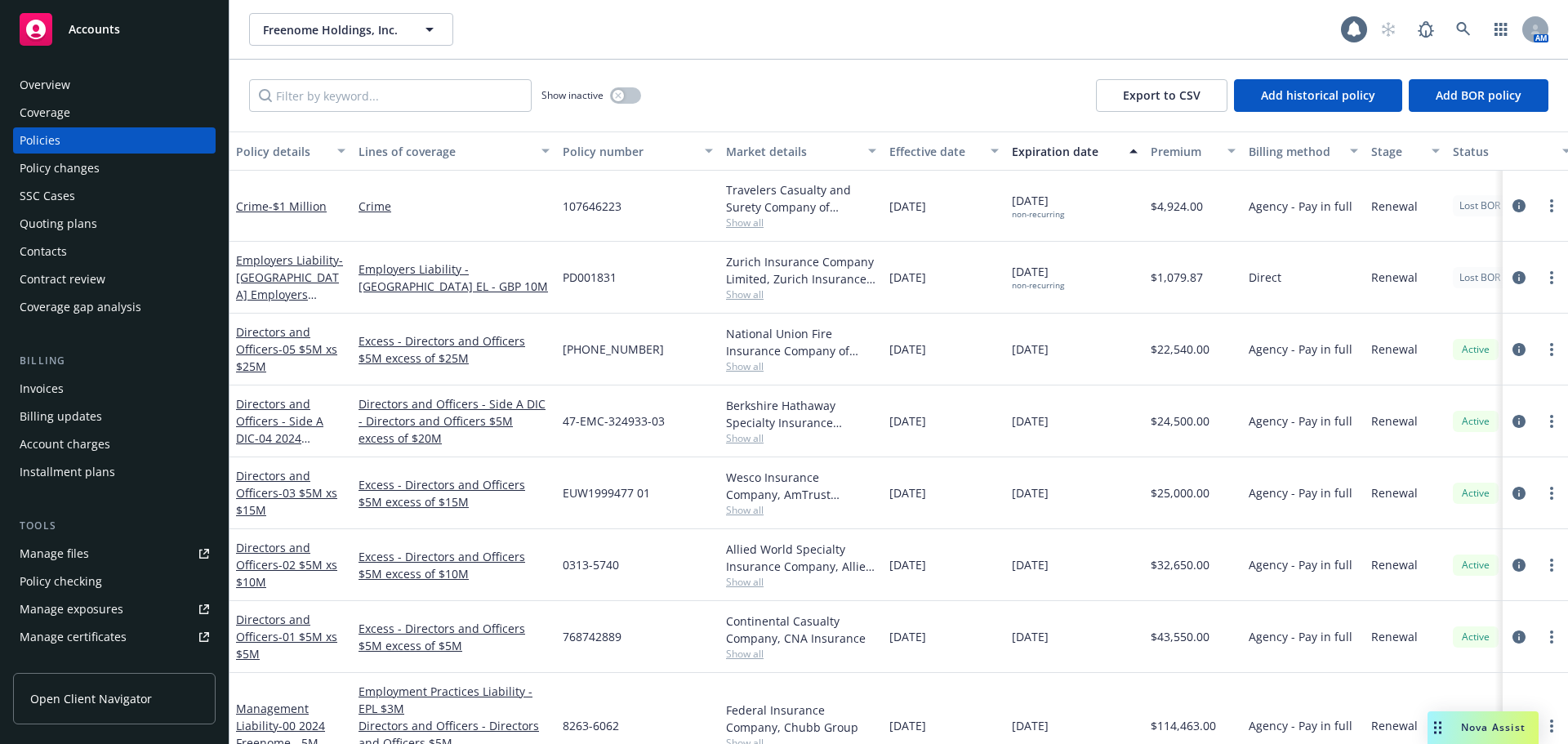
click at [95, 390] on div "Invoices" at bounding box center [115, 388] width 190 height 26
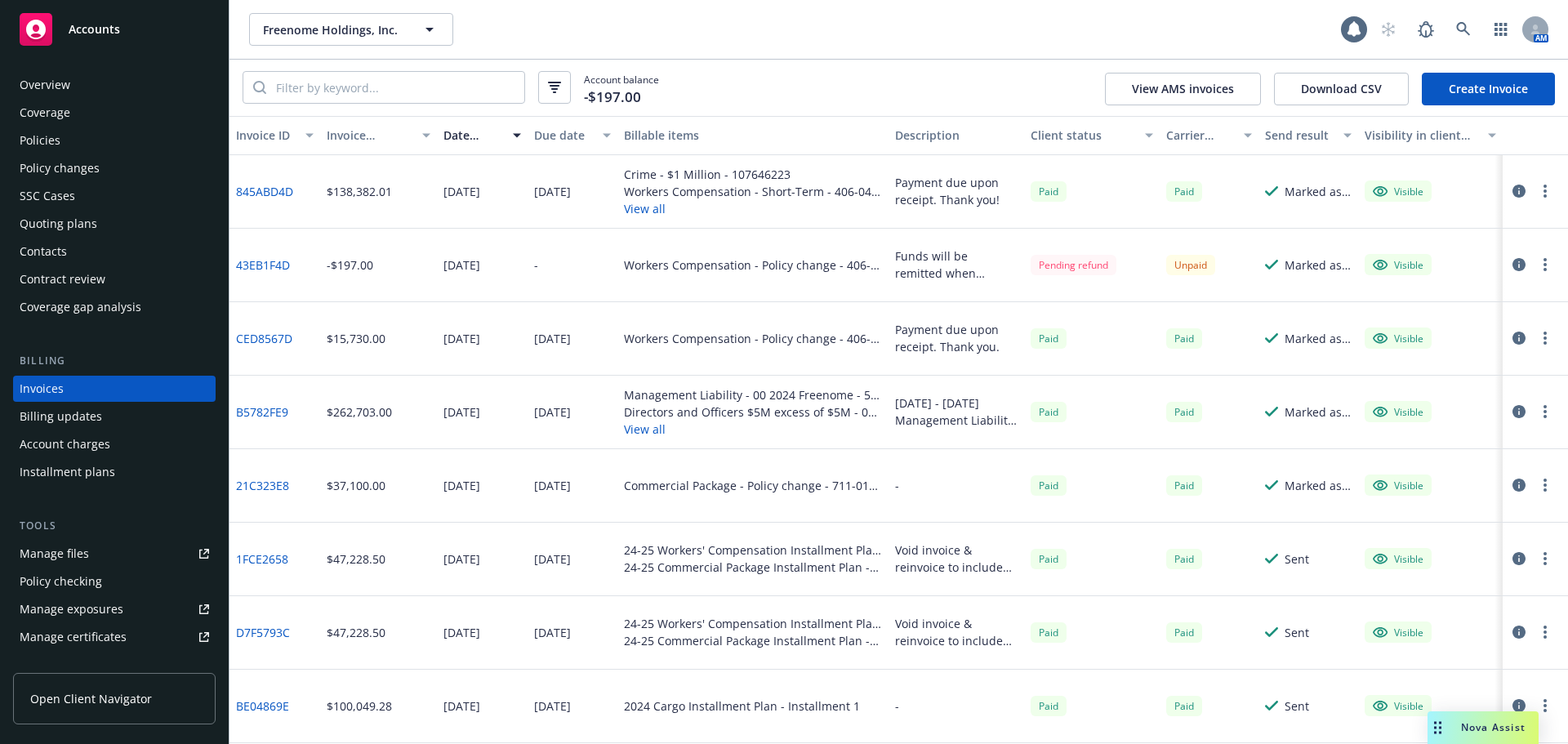
click at [91, 92] on div "Overview" at bounding box center [115, 84] width 190 height 26
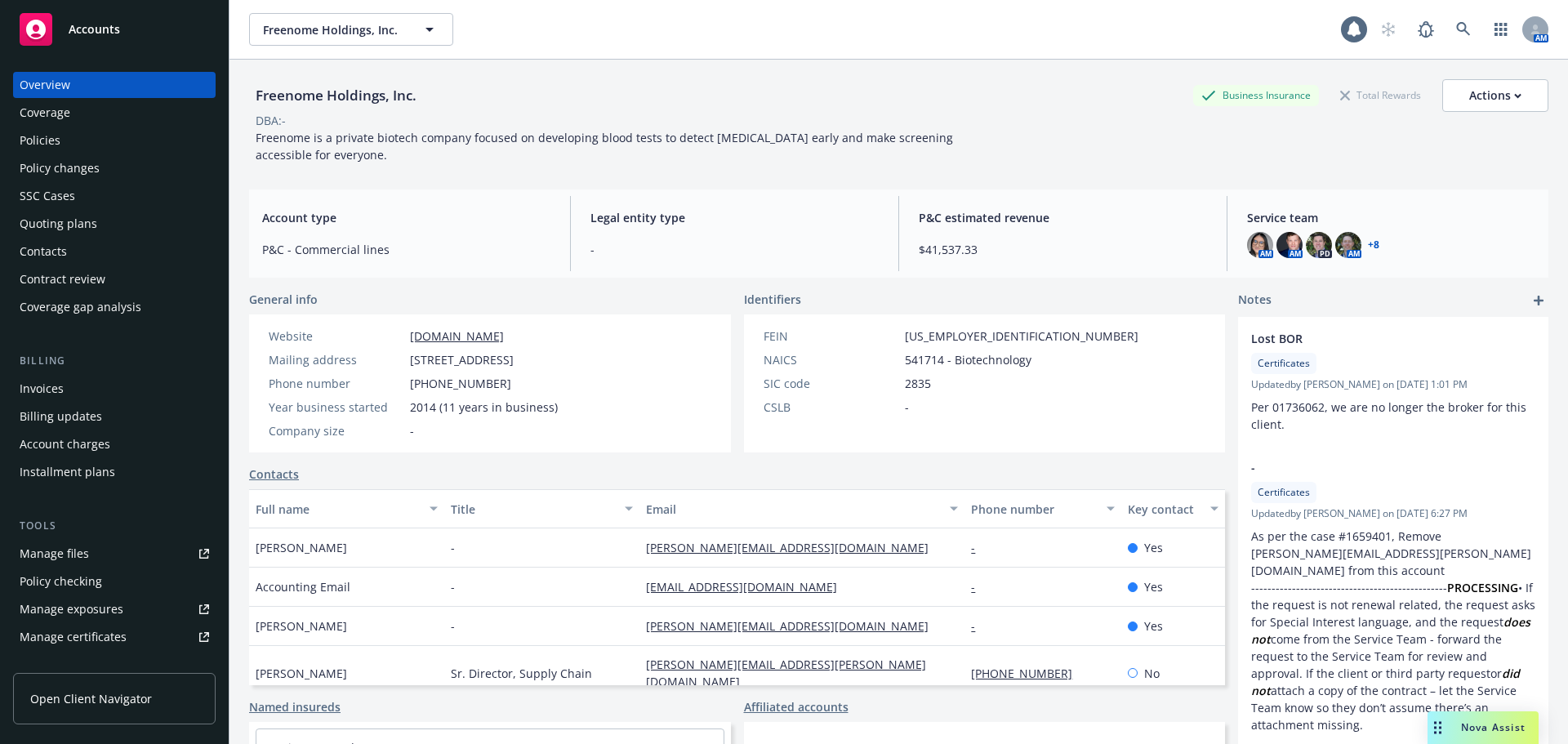
click at [33, 80] on div "Overview" at bounding box center [45, 84] width 51 height 26
